Goal: Transaction & Acquisition: Register for event/course

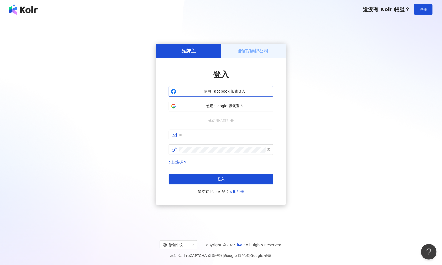
click at [213, 93] on span "使用 Facebook 帳號登入" at bounding box center [224, 91] width 93 height 5
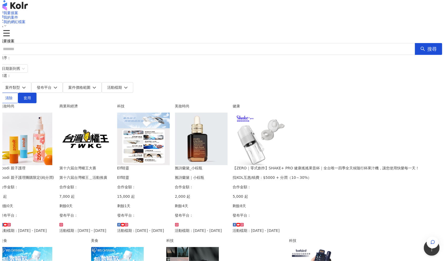
scroll to position [0, 13]
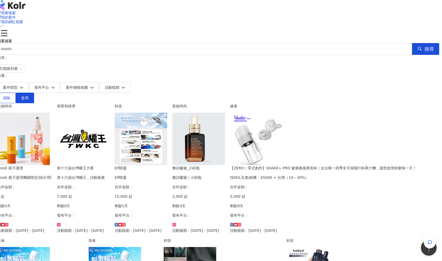
click at [167, 143] on img at bounding box center [141, 139] width 53 height 53
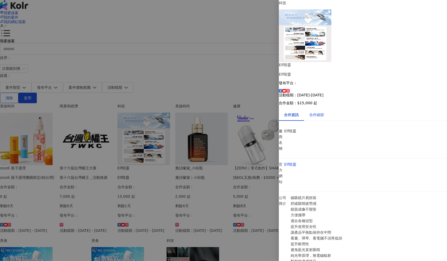
click at [321, 112] on div "合作細節" at bounding box center [316, 115] width 15 height 6
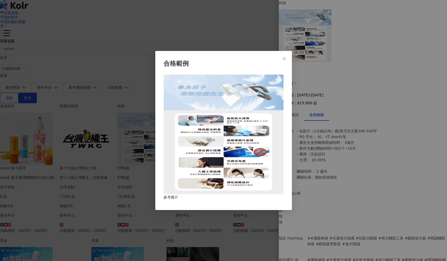
click at [227, 175] on img at bounding box center [224, 135] width 120 height 120
click at [226, 200] on div "參考圖片" at bounding box center [224, 197] width 120 height 6
click at [195, 224] on div "合格範例 參考圖片" at bounding box center [223, 130] width 447 height 261
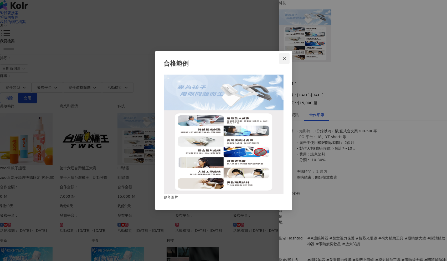
click at [285, 56] on icon "close" at bounding box center [284, 58] width 4 height 4
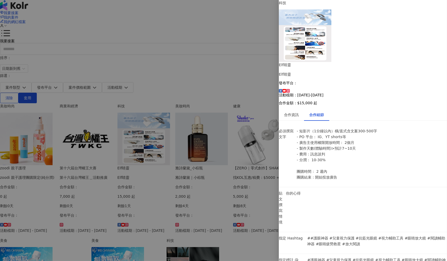
click at [185, 185] on div at bounding box center [223, 130] width 447 height 261
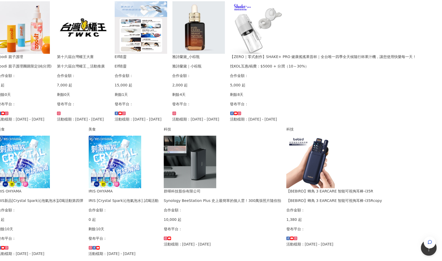
scroll to position [117, 13]
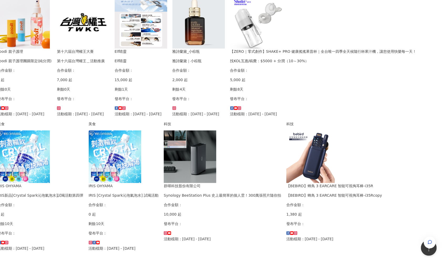
click at [172, 49] on img at bounding box center [198, 22] width 53 height 53
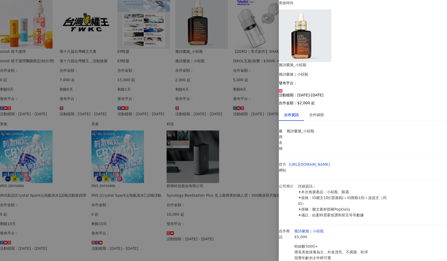
click at [180, 150] on div at bounding box center [223, 130] width 447 height 261
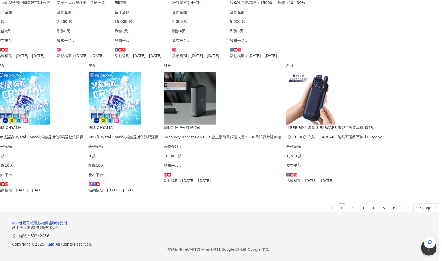
scroll to position [204, 24]
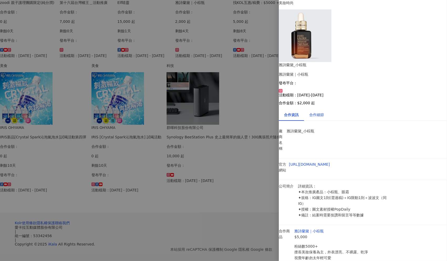
click at [323, 112] on div "合作細節" at bounding box center [316, 115] width 15 height 6
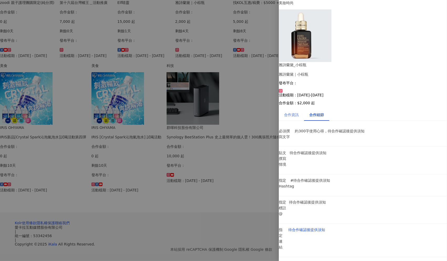
click at [296, 109] on div "合作資訊" at bounding box center [291, 115] width 25 height 12
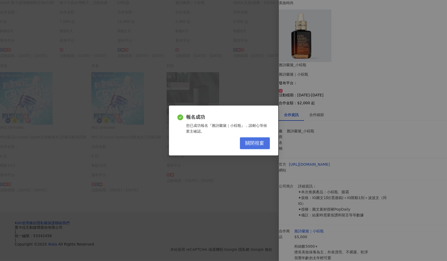
click at [260, 145] on span "關閉視窗" at bounding box center [254, 143] width 19 height 6
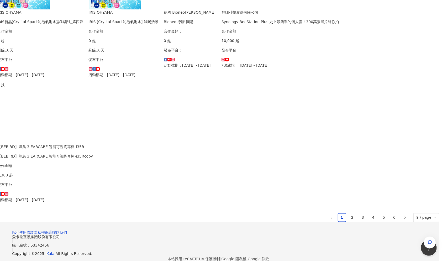
scroll to position [292, 19]
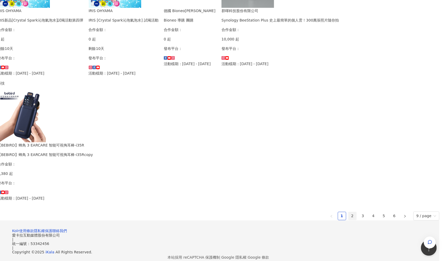
click at [349, 212] on link "2" at bounding box center [353, 216] width 8 height 8
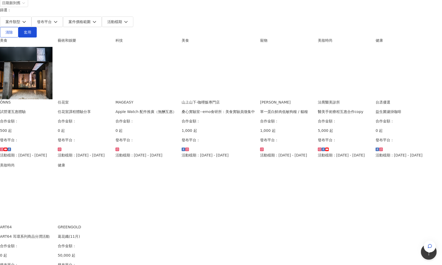
scroll to position [0, 0]
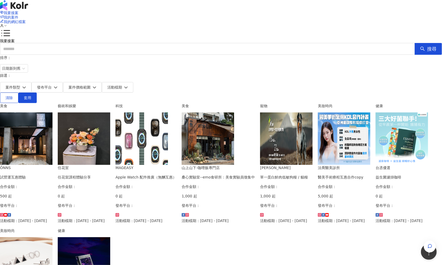
click at [53, 144] on img at bounding box center [26, 139] width 53 height 53
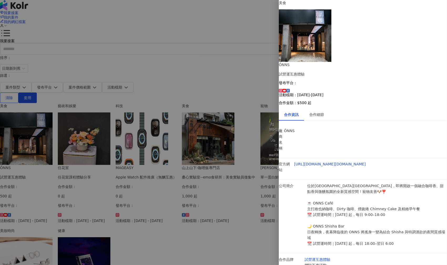
click at [219, 126] on div at bounding box center [223, 132] width 447 height 265
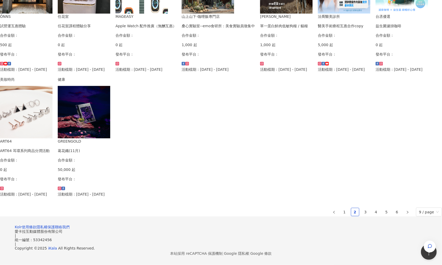
scroll to position [233, 0]
click at [362, 216] on link "3" at bounding box center [366, 212] width 8 height 8
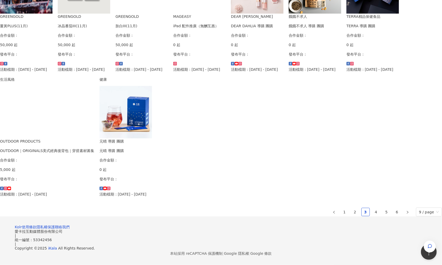
scroll to position [282, 0]
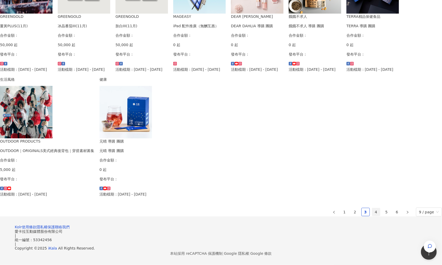
click at [372, 208] on link "4" at bounding box center [376, 212] width 8 height 8
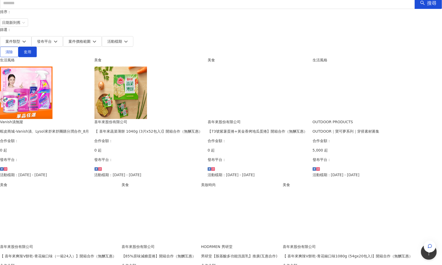
scroll to position [26, 0]
